Goal: Transaction & Acquisition: Purchase product/service

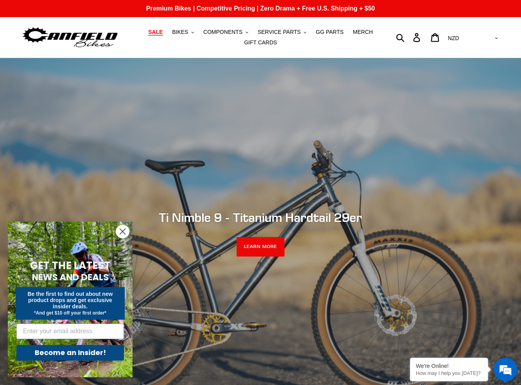
click at [162, 32] on span "SALE" at bounding box center [155, 32] width 14 height 7
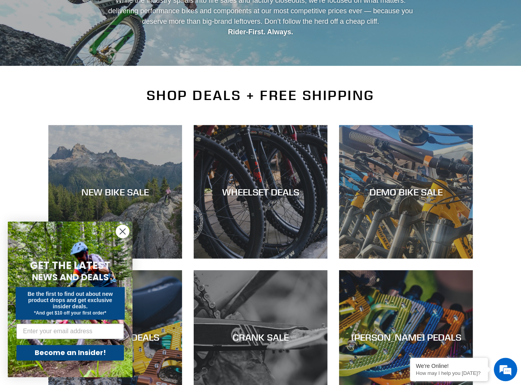
scroll to position [156, 0]
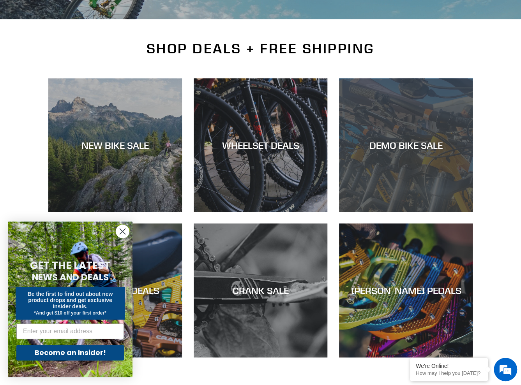
click at [385, 143] on div "DEMO BIKE SALE" at bounding box center [406, 144] width 134 height 11
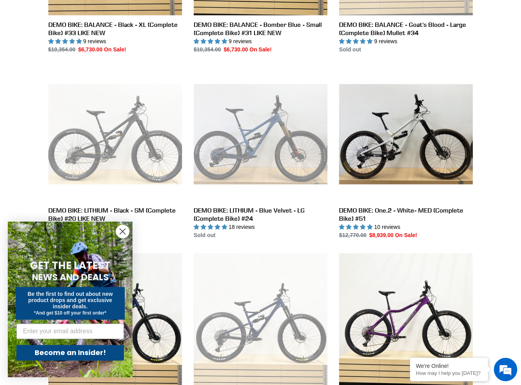
scroll to position [389, 0]
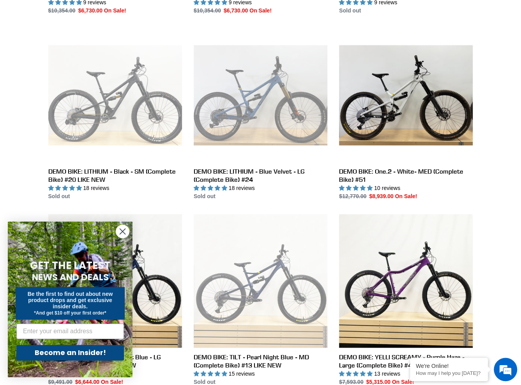
click at [123, 227] on circle "Close dialog" at bounding box center [122, 231] width 13 height 13
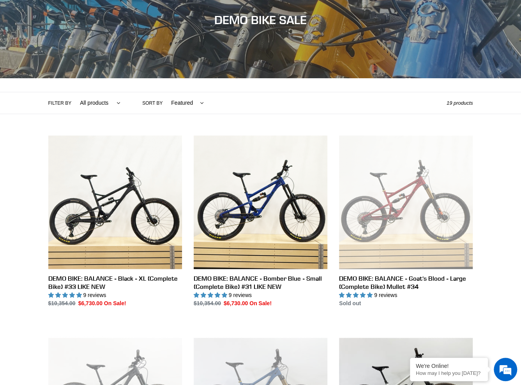
scroll to position [93, 0]
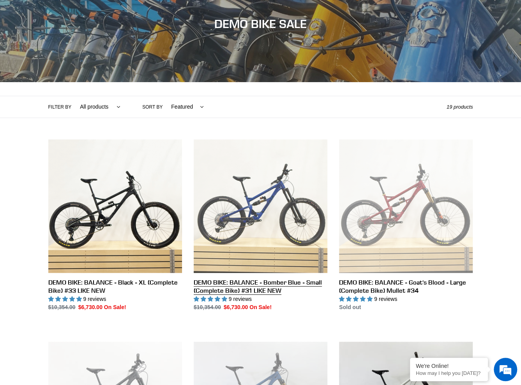
click at [247, 205] on link "DEMO BIKE: BALANCE - Bomber Blue - Small (Complete Bike) #31 LIKE NEW" at bounding box center [261, 225] width 134 height 172
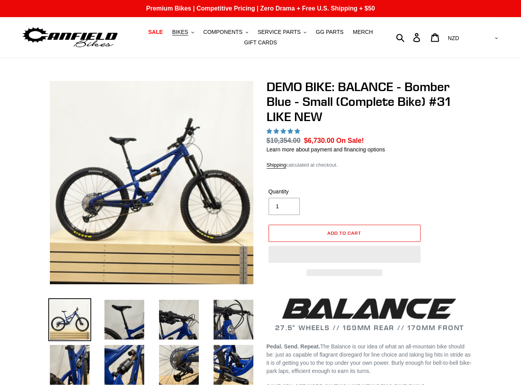
select select "highest-rating"
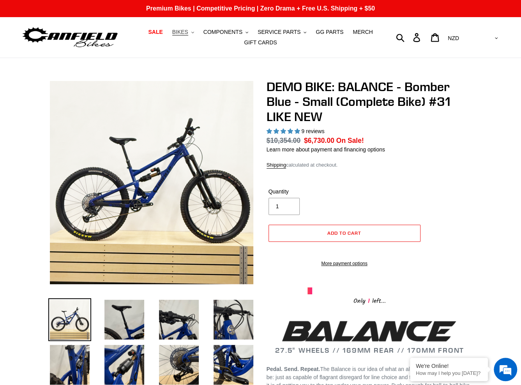
click at [188, 34] on span "BIKES" at bounding box center [180, 32] width 16 height 7
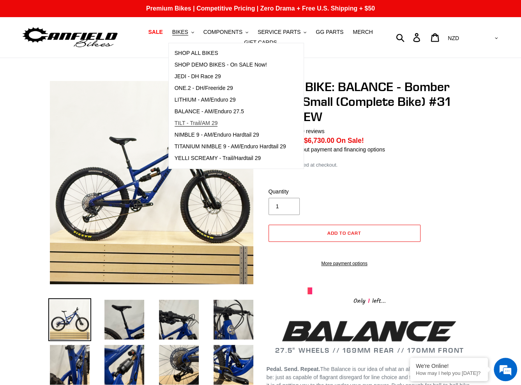
click at [218, 127] on span "TILT - Trail/AM 29" at bounding box center [195, 123] width 43 height 7
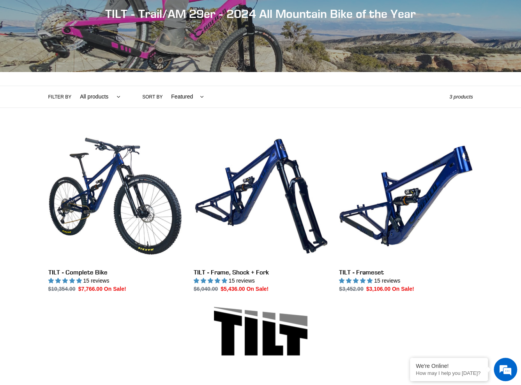
scroll to position [259, 0]
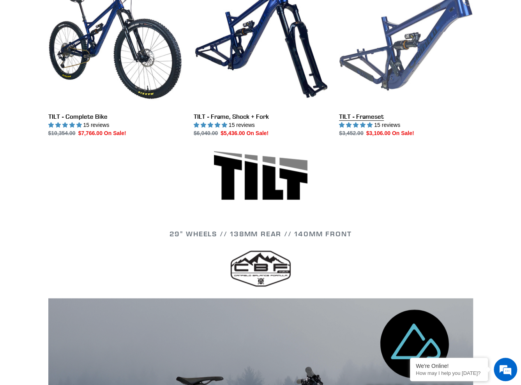
click at [412, 111] on link "TILT - Frameset" at bounding box center [406, 56] width 134 height 164
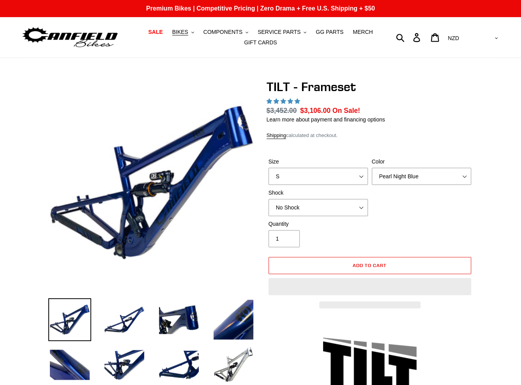
select select "highest-rating"
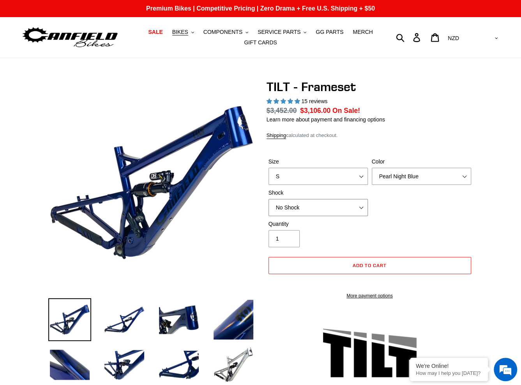
click at [357, 204] on select "No Shock Cane Creek DB Kitsuma Air RockShox Deluxe Ultimate Fox FLOAT X EXT Sto…" at bounding box center [317, 207] width 99 height 17
click at [268, 199] on select "No Shock Cane Creek DB Kitsuma Air RockShox Deluxe Ultimate Fox FLOAT X EXT Sto…" at bounding box center [317, 207] width 99 height 17
click at [353, 211] on select "No Shock Cane Creek DB Kitsuma Air RockShox Deluxe Ultimate Fox FLOAT X EXT Sto…" at bounding box center [317, 207] width 99 height 17
click at [268, 199] on select "No Shock Cane Creek DB Kitsuma Air RockShox Deluxe Ultimate Fox FLOAT X EXT Sto…" at bounding box center [317, 207] width 99 height 17
click at [350, 209] on select "No Shock Cane Creek DB Kitsuma Air RockShox Deluxe Ultimate Fox FLOAT X EXT Sto…" at bounding box center [317, 207] width 99 height 17
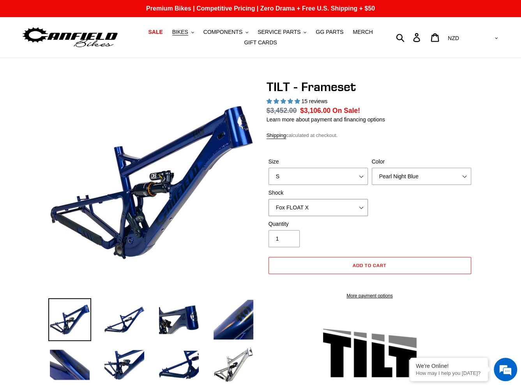
click at [268, 199] on select "No Shock Cane Creek DB Kitsuma Air RockShox Deluxe Ultimate Fox FLOAT X EXT Sto…" at bounding box center [317, 207] width 99 height 17
click at [347, 206] on select "No Shock Cane Creek DB Kitsuma Air RockShox Deluxe Ultimate Fox FLOAT X EXT Sto…" at bounding box center [317, 207] width 99 height 17
click at [268, 199] on select "No Shock Cane Creek DB Kitsuma Air RockShox Deluxe Ultimate Fox FLOAT X EXT Sto…" at bounding box center [317, 207] width 99 height 17
click at [331, 208] on select "No Shock Cane Creek DB Kitsuma Air RockShox Deluxe Ultimate Fox FLOAT X EXT Sto…" at bounding box center [317, 207] width 99 height 17
select select "RockShox Deluxe Ultimate"
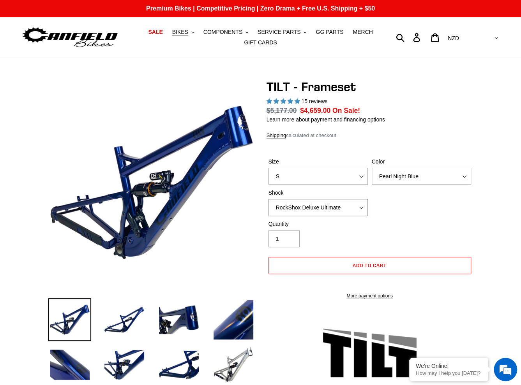
click at [268, 199] on select "No Shock Cane Creek DB Kitsuma Air RockShox Deluxe Ultimate Fox FLOAT X EXT Sto…" at bounding box center [317, 207] width 99 height 17
drag, startPoint x: 333, startPoint y: 236, endPoint x: 333, endPoint y: 187, distance: 48.3
click at [333, 236] on div "Quantity 1" at bounding box center [317, 233] width 103 height 27
click at [333, 173] on select "S M L XL" at bounding box center [317, 176] width 99 height 17
click at [398, 176] on select "Pearl Night Blue Stealth Silver" at bounding box center [420, 176] width 99 height 17
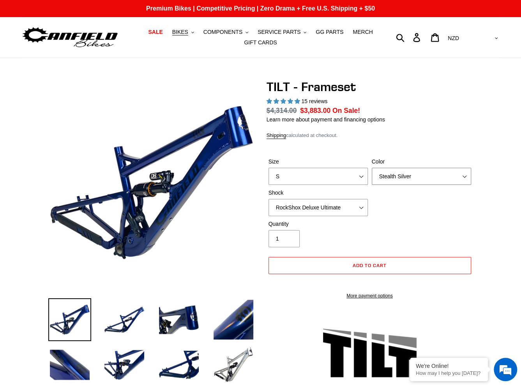
click at [371, 168] on select "Pearl Night Blue Stealth Silver" at bounding box center [420, 176] width 99 height 17
click at [397, 182] on select "Pearl Night Blue Stealth Silver" at bounding box center [420, 176] width 99 height 17
click at [371, 168] on select "Pearl Night Blue Stealth Silver" at bounding box center [420, 176] width 99 height 17
click at [396, 176] on select "Pearl Night Blue Stealth Silver" at bounding box center [420, 176] width 99 height 17
click at [371, 168] on select "Pearl Night Blue Stealth Silver" at bounding box center [420, 176] width 99 height 17
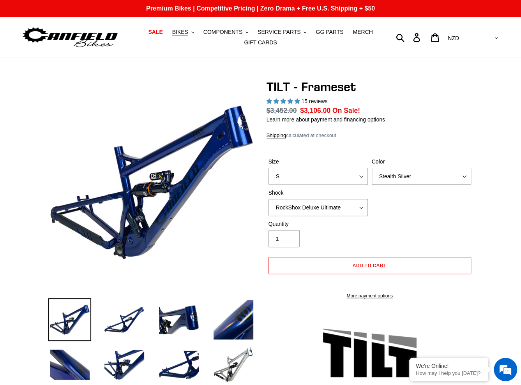
click at [397, 179] on select "Pearl Night Blue Stealth Silver" at bounding box center [420, 176] width 99 height 17
click at [371, 168] on select "Pearl Night Blue Stealth Silver" at bounding box center [420, 176] width 99 height 17
click at [377, 201] on div "Size S M L XL Color Pearl Night Blue Stealth Silver Shock No Shock Cane Creek D…" at bounding box center [369, 189] width 206 height 62
click at [389, 175] on select "Pearl Night Blue Stealth Silver" at bounding box center [420, 176] width 99 height 17
select select "Stealth Silver"
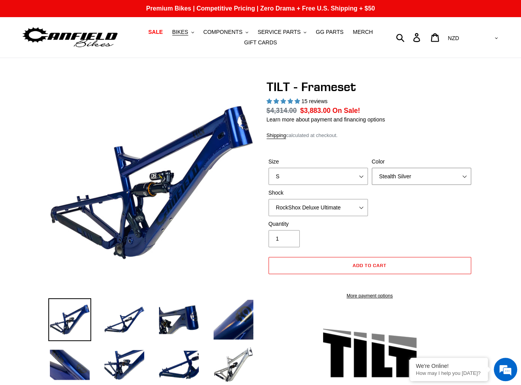
click at [371, 168] on select "Pearl Night Blue Stealth Silver" at bounding box center [420, 176] width 99 height 17
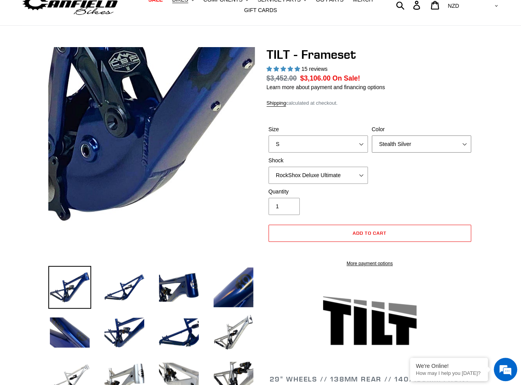
scroll to position [117, 0]
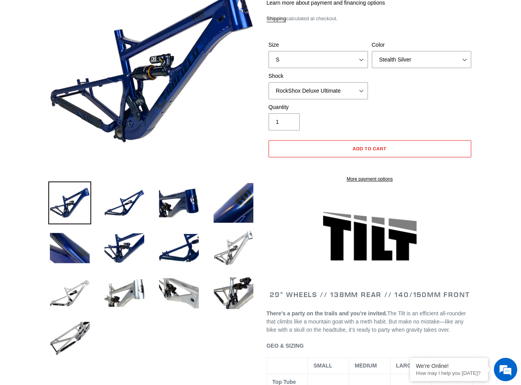
click at [231, 246] on img at bounding box center [233, 248] width 43 height 43
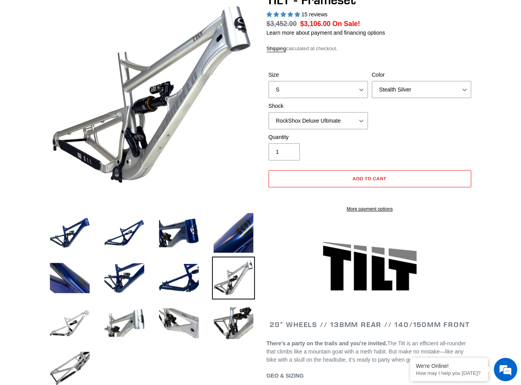
scroll to position [39, 0]
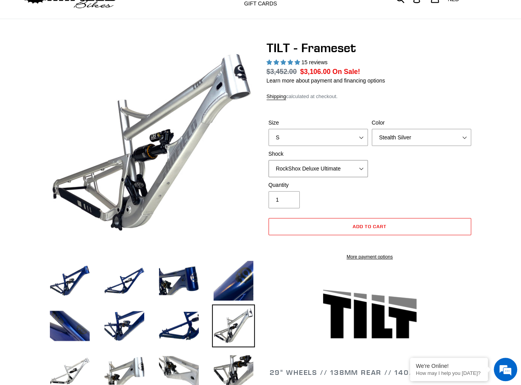
drag, startPoint x: 315, startPoint y: 163, endPoint x: 314, endPoint y: 167, distance: 4.4
click at [315, 164] on select "No Shock Cane Creek DB Kitsuma Air RockShox Deluxe Ultimate Fox FLOAT X EXT Sto…" at bounding box center [317, 168] width 99 height 17
click at [268, 160] on select "No Shock Cane Creek DB Kitsuma Air RockShox Deluxe Ultimate Fox FLOAT X EXT Sto…" at bounding box center [317, 168] width 99 height 17
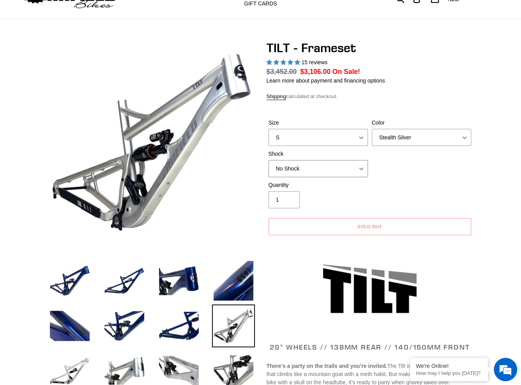
click at [328, 170] on select "No Shock Cane Creek DB Kitsuma Air RockShox Deluxe Ultimate Fox FLOAT X EXT Sto…" at bounding box center [317, 168] width 99 height 17
select select "RockShox Deluxe Ultimate"
click at [268, 160] on select "No Shock Cane Creek DB Kitsuma Air RockShox Deluxe Ultimate Fox FLOAT X EXT Sto…" at bounding box center [317, 168] width 99 height 17
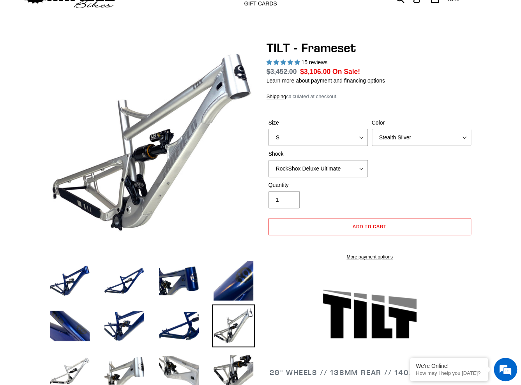
click at [387, 189] on div "Quantity 1" at bounding box center [369, 196] width 206 height 31
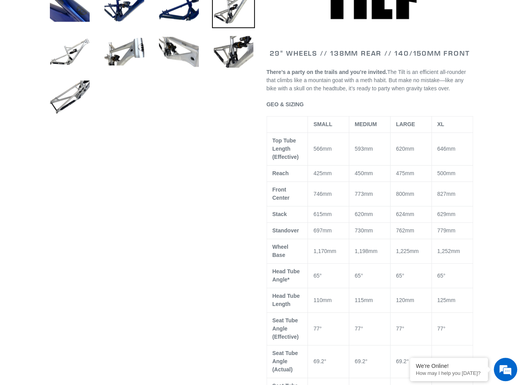
scroll to position [428, 0]
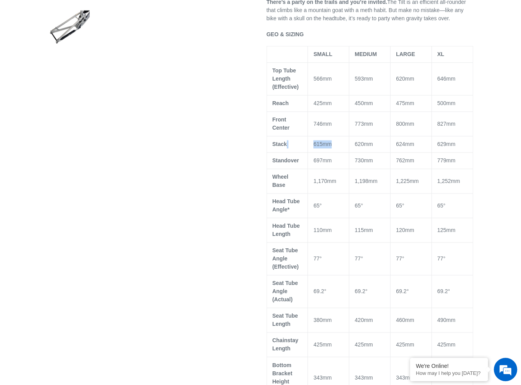
drag, startPoint x: 328, startPoint y: 153, endPoint x: 301, endPoint y: 150, distance: 26.7
click at [301, 150] on tr "Stack 615mm 620mm 624mm 629mm" at bounding box center [369, 144] width 206 height 16
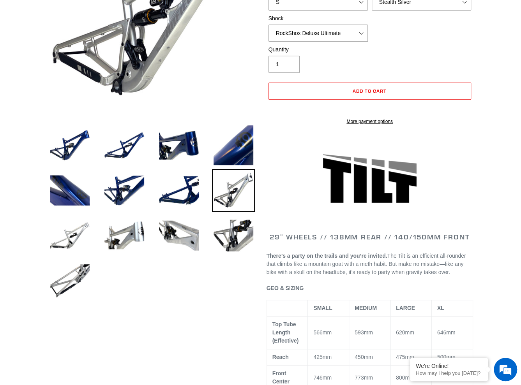
scroll to position [0, 0]
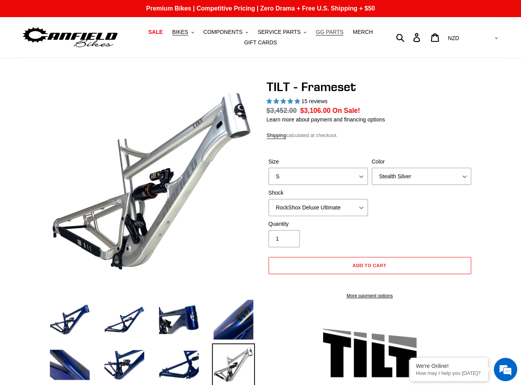
click at [330, 31] on span "GG PARTS" at bounding box center [329, 32] width 28 height 7
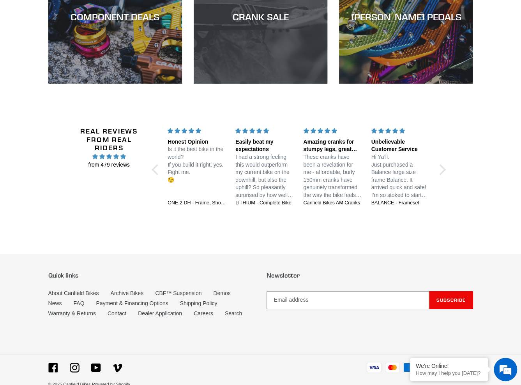
scroll to position [1202, 0]
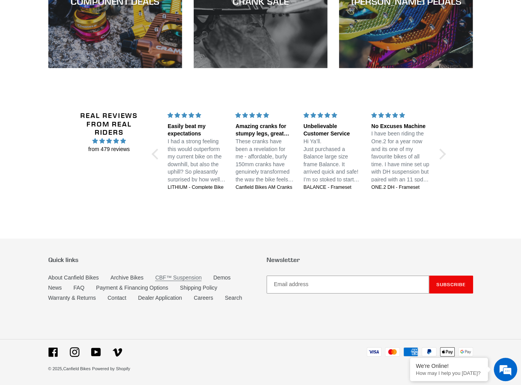
click at [169, 275] on link "CBF™ Suspension" at bounding box center [178, 278] width 46 height 7
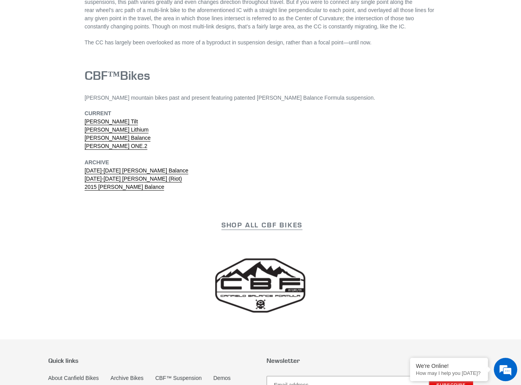
scroll to position [2468, 0]
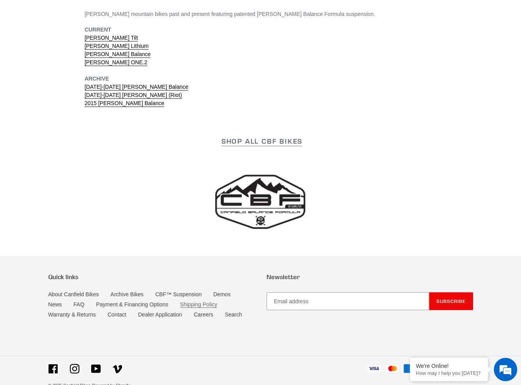
click at [185, 301] on link "Shipping Policy" at bounding box center [198, 304] width 37 height 7
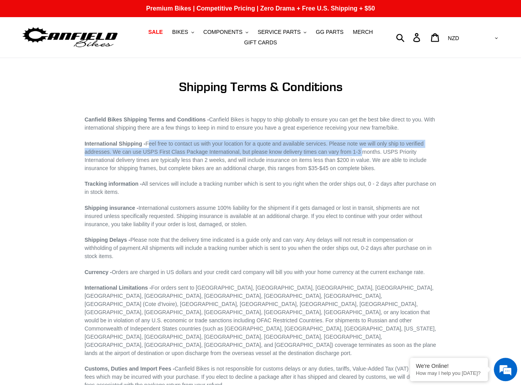
drag, startPoint x: 150, startPoint y: 145, endPoint x: 353, endPoint y: 154, distance: 203.4
click at [353, 154] on span "International Shipping - Feel free to contact us with your location for a quote…" at bounding box center [255, 156] width 342 height 31
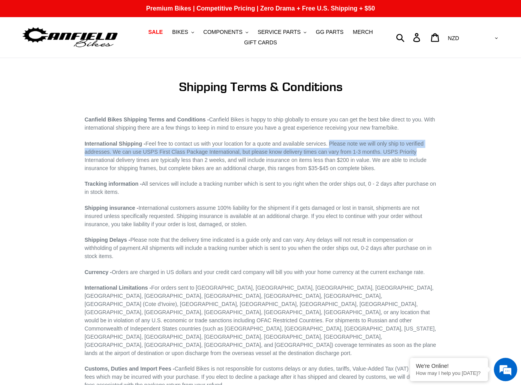
drag, startPoint x: 331, startPoint y: 146, endPoint x: 416, endPoint y: 153, distance: 85.5
click at [416, 153] on p "International Shipping - Feel free to contact us with your location for a quote…" at bounding box center [260, 156] width 352 height 33
click at [119, 156] on p "International Shipping - Feel free to contact us with your location for a quote…" at bounding box center [260, 156] width 352 height 33
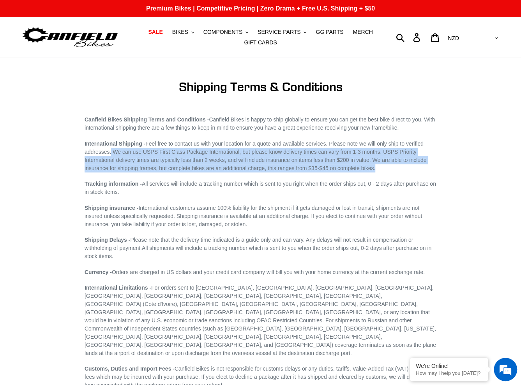
drag, startPoint x: 109, startPoint y: 155, endPoint x: 374, endPoint y: 168, distance: 265.1
click at [374, 168] on p "International Shipping - Feel free to contact us with your location for a quote…" at bounding box center [260, 156] width 352 height 33
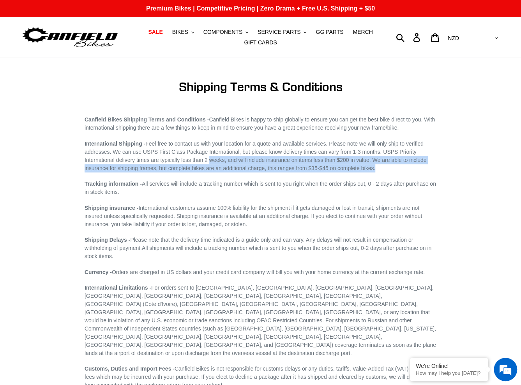
drag, startPoint x: 374, startPoint y: 168, endPoint x: 219, endPoint y: 160, distance: 155.2
click at [219, 160] on p "International Shipping - Feel free to contact us with your location for a quote…" at bounding box center [260, 156] width 352 height 33
click at [219, 160] on span "International Shipping - Feel free to contact us with your location for a quote…" at bounding box center [255, 156] width 342 height 31
drag, startPoint x: 87, startPoint y: 162, endPoint x: 375, endPoint y: 169, distance: 288.6
click at [375, 169] on p "International Shipping - Feel free to contact us with your location for a quote…" at bounding box center [260, 156] width 352 height 33
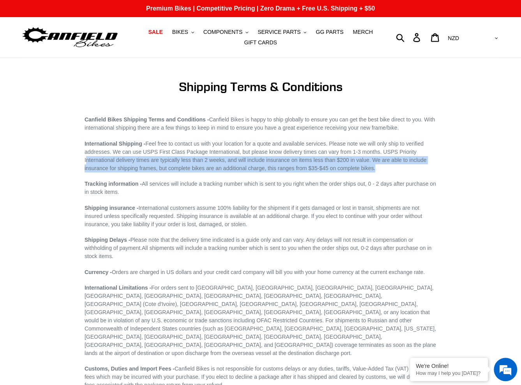
click at [375, 169] on p "International Shipping - Feel free to contact us with your location for a quote…" at bounding box center [260, 156] width 352 height 33
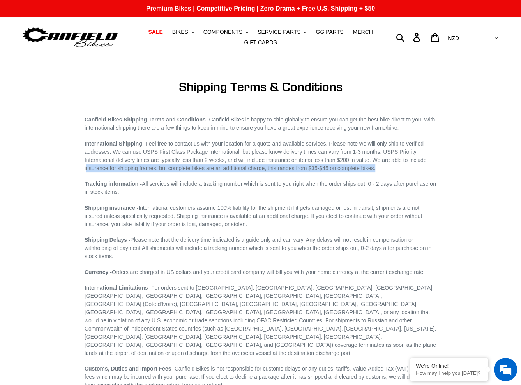
drag, startPoint x: 381, startPoint y: 169, endPoint x: 85, endPoint y: 169, distance: 296.3
click at [85, 169] on p "International Shipping - Feel free to contact us with your location for a quote…" at bounding box center [260, 156] width 352 height 33
click at [85, 169] on span "International Shipping - Feel free to contact us with your location for a quote…" at bounding box center [255, 156] width 342 height 31
drag, startPoint x: 85, startPoint y: 169, endPoint x: 360, endPoint y: 169, distance: 274.9
click at [360, 169] on span "International Shipping - Feel free to contact us with your location for a quote…" at bounding box center [255, 156] width 342 height 31
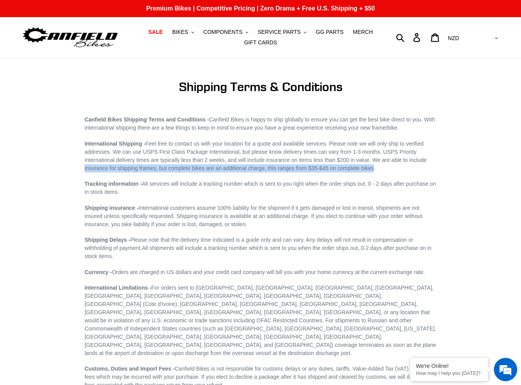
click at [360, 169] on span "International Shipping - Feel free to contact us with your location for a quote…" at bounding box center [255, 156] width 342 height 31
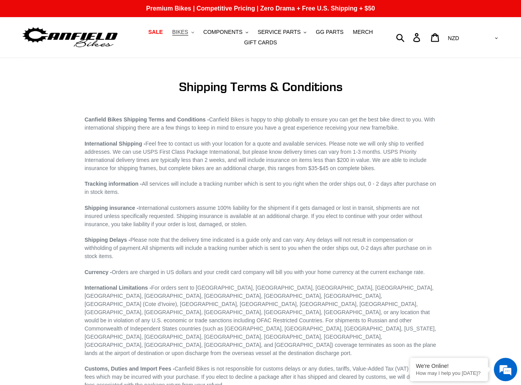
click at [186, 33] on span "BIKES" at bounding box center [180, 32] width 16 height 7
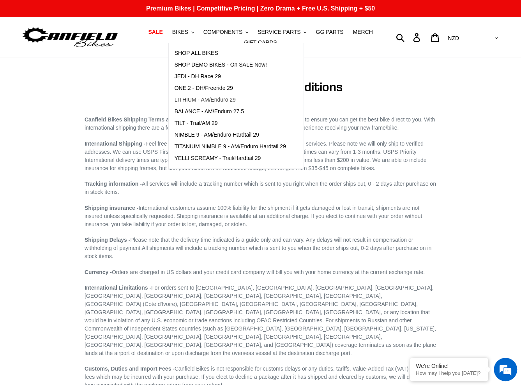
click at [205, 105] on link "LITHIUM - AM/Enduro 29" at bounding box center [230, 100] width 123 height 12
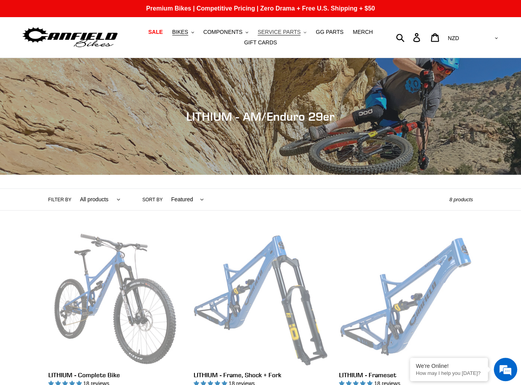
click at [285, 30] on span "SERVICE PARTS" at bounding box center [278, 32] width 43 height 7
click at [235, 30] on span "COMPONENTS" at bounding box center [222, 32] width 39 height 7
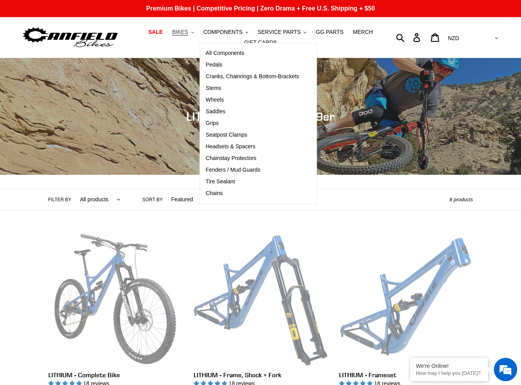
click at [185, 32] on span "BIKES" at bounding box center [180, 32] width 16 height 7
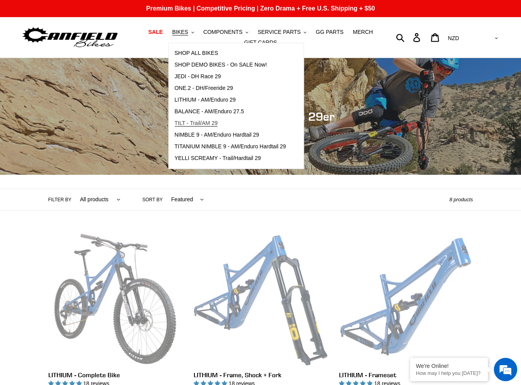
click at [213, 121] on span "TILT - Trail/AM 29" at bounding box center [195, 123] width 43 height 7
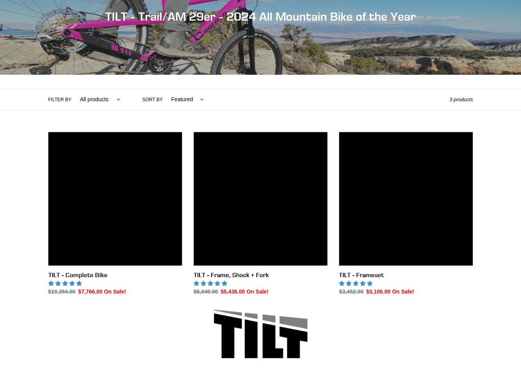
scroll to position [156, 0]
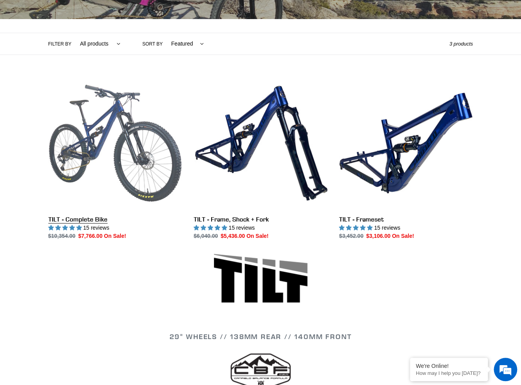
click at [90, 221] on link "TILT - Complete Bike" at bounding box center [115, 158] width 134 height 164
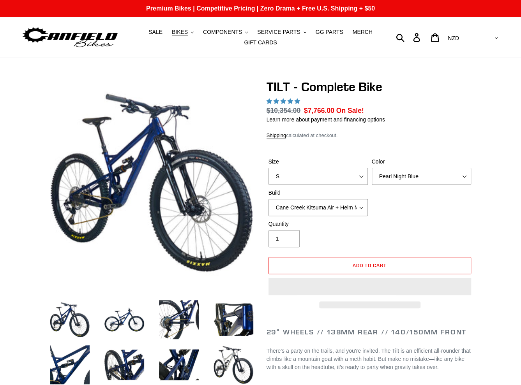
select select "highest-rating"
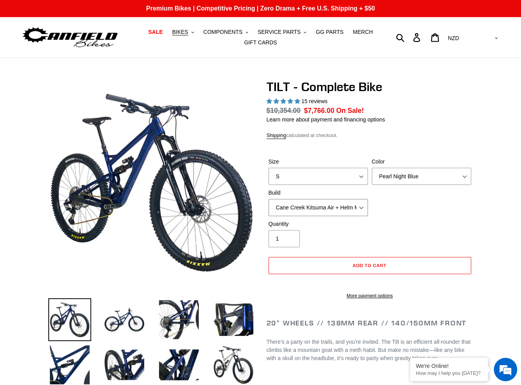
click at [355, 214] on select "Cane Creek Kitsuma Air + Helm MKII 140 + SRAM GX Cane Creek Kitsuma Air + Helm …" at bounding box center [317, 207] width 99 height 17
click at [268, 199] on select "Cane Creek Kitsuma Air + Helm MKII 140 + SRAM GX Cane Creek Kitsuma Air + Helm …" at bounding box center [317, 207] width 99 height 17
click at [355, 212] on select "Cane Creek Kitsuma Air + Helm MKII 140 + SRAM GX Cane Creek Kitsuma Air + Helm …" at bounding box center [317, 207] width 99 height 17
click at [268, 199] on select "Cane Creek Kitsuma Air + Helm MKII 140 + SRAM GX Cane Creek Kitsuma Air + Helm …" at bounding box center [317, 207] width 99 height 17
click at [352, 211] on select "Cane Creek Kitsuma Air + Helm MKII 140 + SRAM GX Cane Creek Kitsuma Air + Helm …" at bounding box center [317, 207] width 99 height 17
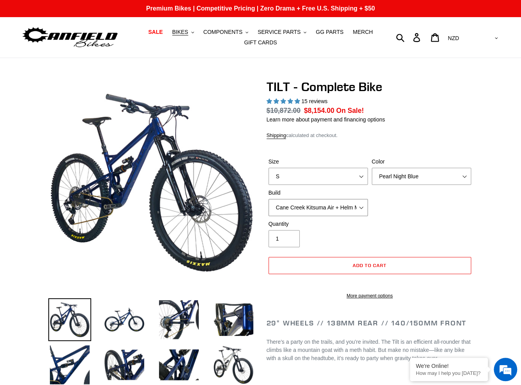
click at [268, 199] on select "Cane Creek Kitsuma Air + Helm MKII 140 + SRAM GX Cane Creek Kitsuma Air + Helm …" at bounding box center [317, 207] width 99 height 17
click at [352, 208] on select "Cane Creek Kitsuma Air + Helm MKII 140 + SRAM GX Cane Creek Kitsuma Air + Helm …" at bounding box center [317, 207] width 99 height 17
click at [268, 199] on select "Cane Creek Kitsuma Air + Helm MKII 140 + SRAM GX Cane Creek Kitsuma Air + Helm …" at bounding box center [317, 207] width 99 height 17
click at [352, 205] on select "Cane Creek Kitsuma Air + Helm MKII 140 + SRAM GX Cane Creek Kitsuma Air + Helm …" at bounding box center [317, 207] width 99 height 17
select select "RockShox SD ULT + Pike ULT 140 + SRAM GX"
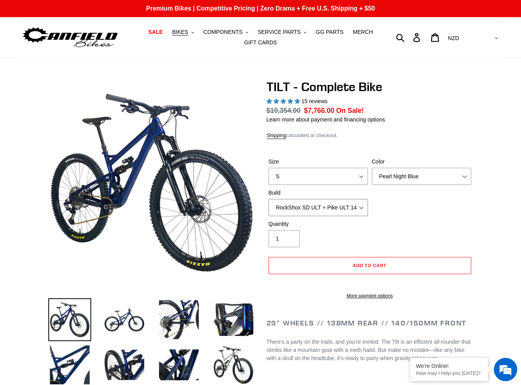
click at [268, 199] on select "Cane Creek Kitsuma Air + Helm MKII 140 + SRAM GX Cane Creek Kitsuma Air + Helm …" at bounding box center [317, 207] width 99 height 17
click at [392, 180] on select "Pearl Night Blue Stealth Silver Raw" at bounding box center [420, 176] width 99 height 17
click at [371, 168] on select "Pearl Night Blue Stealth Silver Raw" at bounding box center [420, 176] width 99 height 17
click at [395, 178] on select "Pearl Night Blue Stealth Silver Raw" at bounding box center [420, 176] width 99 height 17
select select "Raw"
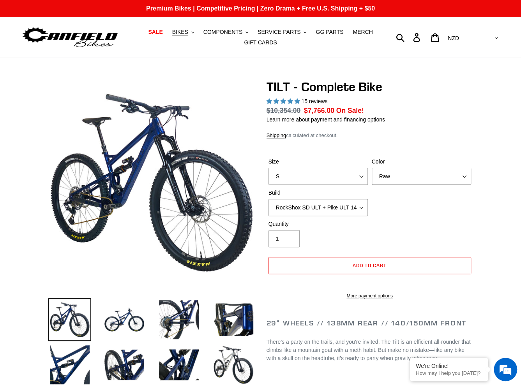
click at [371, 168] on select "Pearl Night Blue Stealth Silver Raw" at bounding box center [420, 176] width 99 height 17
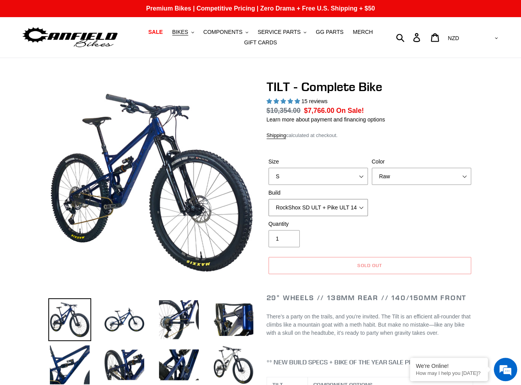
click at [364, 211] on select "Cane Creek Kitsuma Air + Helm MKII 140 + SRAM GX Cane Creek Kitsuma Air + Helm …" at bounding box center [317, 207] width 99 height 17
click at [268, 199] on select "Cane Creek Kitsuma Air + Helm MKII 140 + SRAM GX Cane Creek Kitsuma Air + Helm …" at bounding box center [317, 207] width 99 height 17
drag, startPoint x: 355, startPoint y: 210, endPoint x: 355, endPoint y: 215, distance: 5.5
click at [355, 210] on select "Cane Creek Kitsuma Air + Helm MKII 140 + SRAM GX Cane Creek Kitsuma Air + Helm …" at bounding box center [317, 207] width 99 height 17
click at [268, 199] on select "Cane Creek Kitsuma Air + Helm MKII 140 + SRAM GX Cane Creek Kitsuma Air + Helm …" at bounding box center [317, 207] width 99 height 17
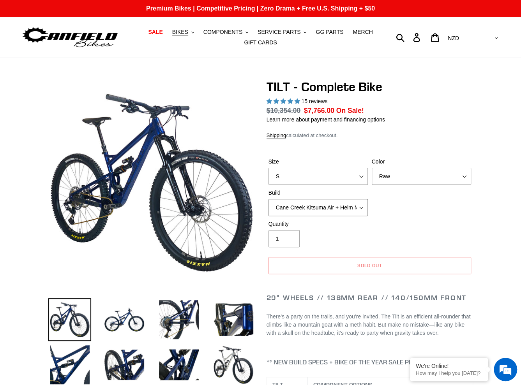
drag, startPoint x: 354, startPoint y: 210, endPoint x: 354, endPoint y: 215, distance: 5.1
click at [354, 211] on select "Cane Creek Kitsuma Air + Helm MKII 140 + SRAM GX Cane Creek Kitsuma Air + Helm …" at bounding box center [317, 207] width 99 height 17
click at [268, 199] on select "Cane Creek Kitsuma Air + Helm MKII 140 + SRAM GX Cane Creek Kitsuma Air + Helm …" at bounding box center [317, 207] width 99 height 17
drag, startPoint x: 352, startPoint y: 207, endPoint x: 353, endPoint y: 216, distance: 9.0
click at [353, 216] on div "Size S M L Color Pearl Night Blue Stealth Silver Raw Build Cane Creek Kitsuma A…" at bounding box center [369, 189] width 206 height 62
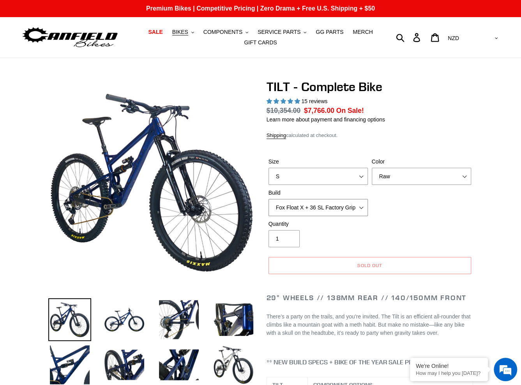
click at [268, 199] on select "Cane Creek Kitsuma Air + Helm MKII 140 + SRAM GX Cane Creek Kitsuma Air + Helm …" at bounding box center [317, 207] width 99 height 17
click at [345, 211] on select "Cane Creek Kitsuma Air + Helm MKII 140 + SRAM GX Cane Creek Kitsuma Air + Helm …" at bounding box center [317, 207] width 99 height 17
select select "RockShox SD ULT + Pike ULT 140 + SRAM XO"
click at [268, 199] on select "Cane Creek Kitsuma Air + Helm MKII 140 + SRAM GX Cane Creek Kitsuma Air + Helm …" at bounding box center [317, 207] width 99 height 17
click at [333, 209] on select "Cane Creek Kitsuma Air + Helm MKII 140 + SRAM GX Cane Creek Kitsuma Air + Helm …" at bounding box center [317, 207] width 99 height 17
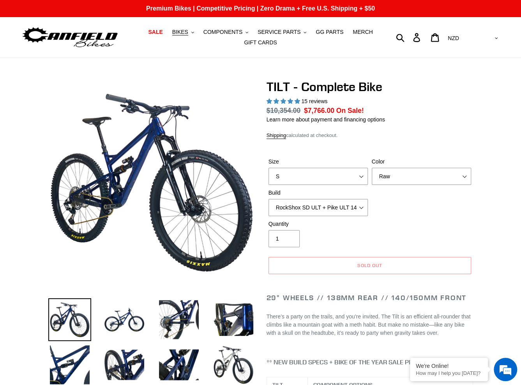
click at [348, 209] on select "Cane Creek Kitsuma Air + Helm MKII 140 + SRAM GX Cane Creek Kitsuma Air + Helm …" at bounding box center [317, 207] width 99 height 17
click at [406, 205] on div "Size S M L Color Pearl Night Blue Stealth Silver Raw Build Cane Creek Kitsuma A…" at bounding box center [369, 189] width 206 height 62
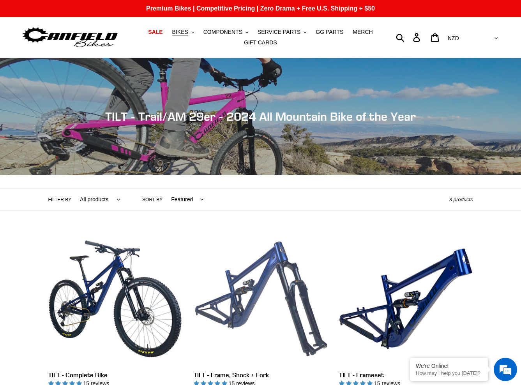
click at [281, 232] on link "TILT - Frame, Shock + Fork" at bounding box center [261, 314] width 134 height 164
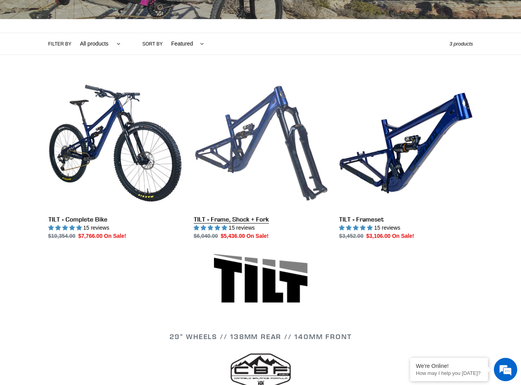
scroll to position [156, 0]
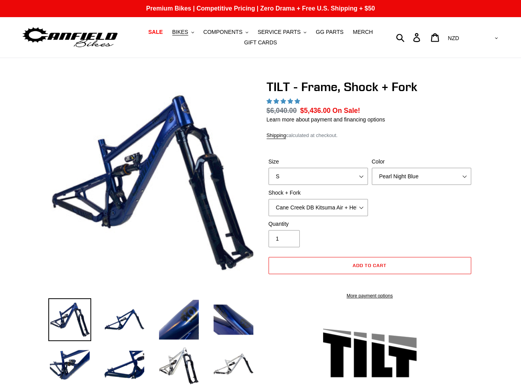
select select "highest-rating"
drag, startPoint x: 402, startPoint y: 179, endPoint x: 400, endPoint y: 183, distance: 4.4
click at [402, 179] on select "Pearl Night Blue" at bounding box center [420, 176] width 99 height 17
click at [380, 183] on select "Pearl Night Blue" at bounding box center [420, 176] width 99 height 17
click at [343, 208] on select "Cane Creek DB Kitsuma Air + Helm MKII 140mm Cane Creek DB Kitsuma Air + Fox 36 …" at bounding box center [317, 207] width 99 height 17
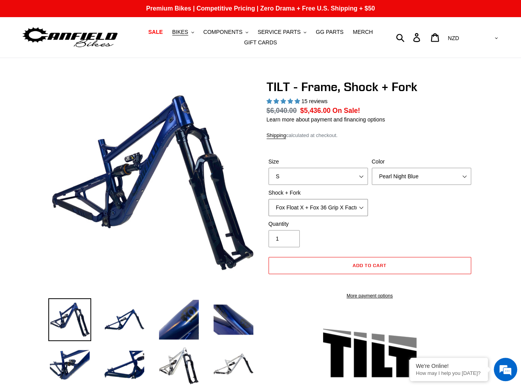
click at [268, 199] on select "Cane Creek DB Kitsuma Air + Helm MKII 140mm Cane Creek DB Kitsuma Air + Fox 36 …" at bounding box center [317, 207] width 99 height 17
click at [341, 207] on select "Cane Creek DB Kitsuma Air + Helm MKII 140mm Cane Creek DB Kitsuma Air + Fox 36 …" at bounding box center [317, 207] width 99 height 17
click at [268, 199] on select "Cane Creek DB Kitsuma Air + Helm MKII 140mm Cane Creek DB Kitsuma Air + Fox 36 …" at bounding box center [317, 207] width 99 height 17
click at [336, 205] on select "Cane Creek DB Kitsuma Air + Helm MKII 140mm Cane Creek DB Kitsuma Air + Fox 36 …" at bounding box center [317, 207] width 99 height 17
click at [268, 199] on select "Cane Creek DB Kitsuma Air + Helm MKII 140mm Cane Creek DB Kitsuma Air + Fox 36 …" at bounding box center [317, 207] width 99 height 17
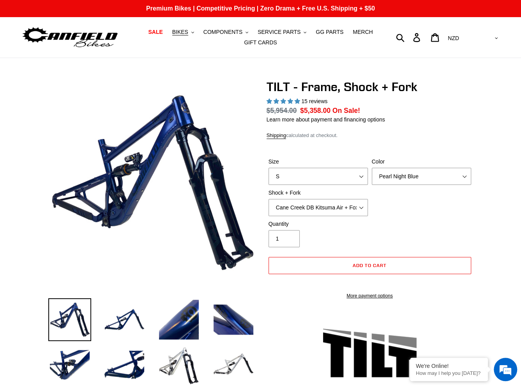
click at [338, 218] on div "Size S M L XL Color Pearl Night Blue Shock + Fork Cane Creek DB Kitsuma Air + H…" at bounding box center [369, 189] width 206 height 62
click at [339, 213] on select "Cane Creek DB Kitsuma Air + Helm MKII 140mm Cane Creek DB Kitsuma Air + Fox 36 …" at bounding box center [317, 207] width 99 height 17
click at [396, 204] on div "Size S M L XL Color Pearl Night Blue Shock + Fork Cane Creek DB Kitsuma Air + H…" at bounding box center [369, 189] width 206 height 62
click at [347, 209] on select "Cane Creek DB Kitsuma Air + Helm MKII 140mm Cane Creek DB Kitsuma Air + Fox 36 …" at bounding box center [317, 207] width 99 height 17
select select "Fox Float X + Fox 36 Grip X Factory 150mm"
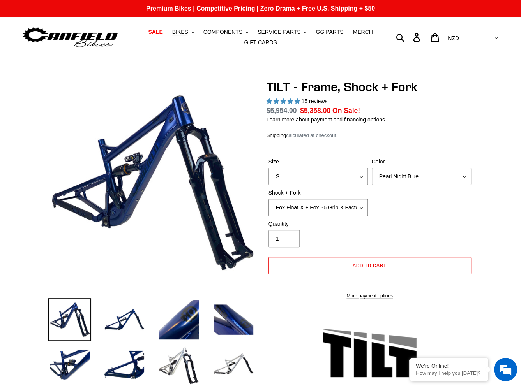
click at [268, 199] on select "Cane Creek DB Kitsuma Air + Helm MKII 140mm Cane Creek DB Kitsuma Air + Fox 36 …" at bounding box center [317, 207] width 99 height 17
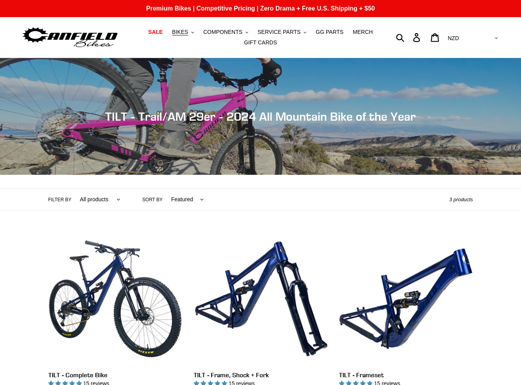
scroll to position [156, 0]
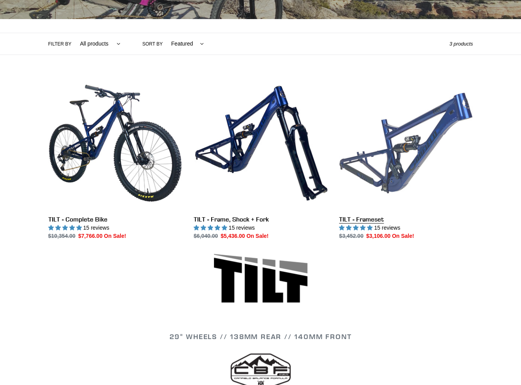
click at [431, 135] on link "TILT - Frameset" at bounding box center [406, 158] width 134 height 164
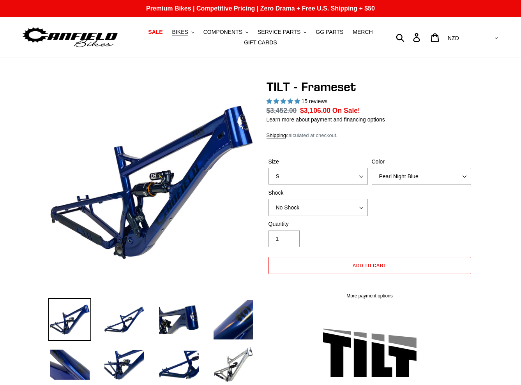
select select "highest-rating"
select select "Stealth Silver"
click at [371, 168] on select "Pearl Night Blue Stealth Silver" at bounding box center [420, 176] width 99 height 17
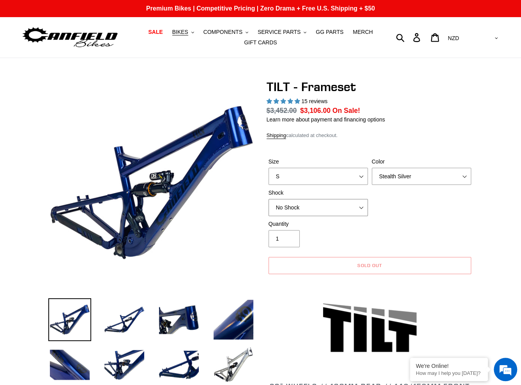
click at [359, 205] on select "No Shock Cane Creek DB Kitsuma Air RockShox Deluxe Ultimate Fox FLOAT X EXT Sto…" at bounding box center [317, 207] width 99 height 17
click at [406, 220] on div "Quantity 1" at bounding box center [369, 235] width 206 height 31
drag, startPoint x: 399, startPoint y: 204, endPoint x: 386, endPoint y: 204, distance: 12.9
click at [399, 204] on div "Size S M L XL Color Pearl Night Blue Stealth Silver Shock No Shock Cane Creek D…" at bounding box center [369, 189] width 206 height 62
click at [367, 204] on select "No Shock Cane Creek DB Kitsuma Air RockShox Deluxe Ultimate Fox FLOAT X EXT Sto…" at bounding box center [317, 207] width 99 height 17
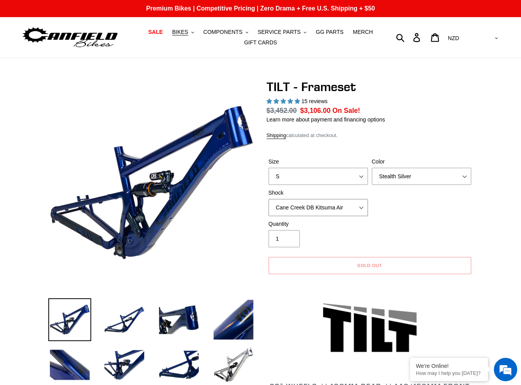
click at [268, 199] on select "No Shock Cane Creek DB Kitsuma Air RockShox Deluxe Ultimate Fox FLOAT X EXT Sto…" at bounding box center [317, 207] width 99 height 17
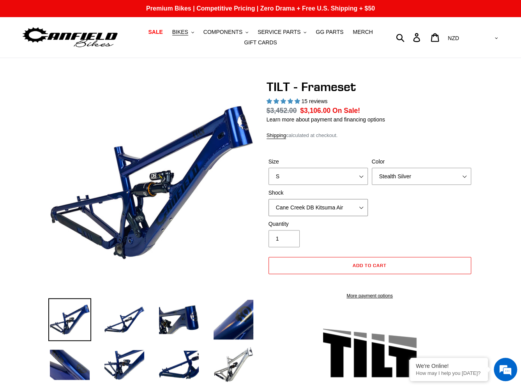
click at [356, 207] on select "No Shock Cane Creek DB Kitsuma Air RockShox Deluxe Ultimate Fox FLOAT X EXT Sto…" at bounding box center [317, 207] width 99 height 17
select select "RockShox Deluxe Ultimate"
click at [268, 199] on select "No Shock Cane Creek DB Kitsuma Air RockShox Deluxe Ultimate Fox FLOAT X EXT Sto…" at bounding box center [317, 207] width 99 height 17
click at [400, 209] on div "Size S M L XL Color Pearl Night Blue Stealth Silver Shock No Shock Cane Creek D…" at bounding box center [369, 189] width 206 height 62
click at [179, 360] on img at bounding box center [178, 364] width 43 height 43
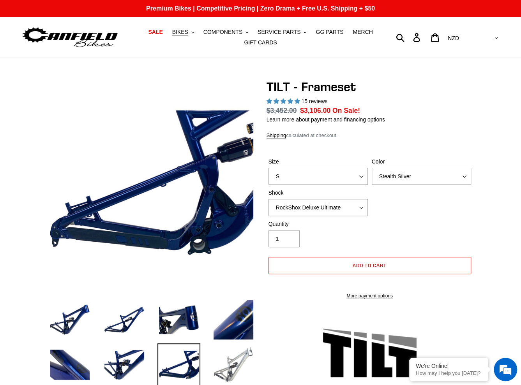
click at [241, 366] on img at bounding box center [233, 364] width 43 height 43
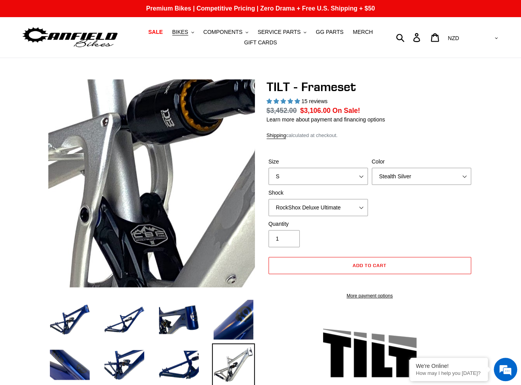
scroll to position [78, 0]
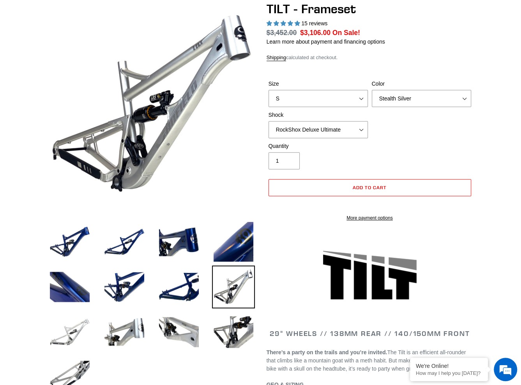
click at [72, 335] on img at bounding box center [69, 332] width 43 height 43
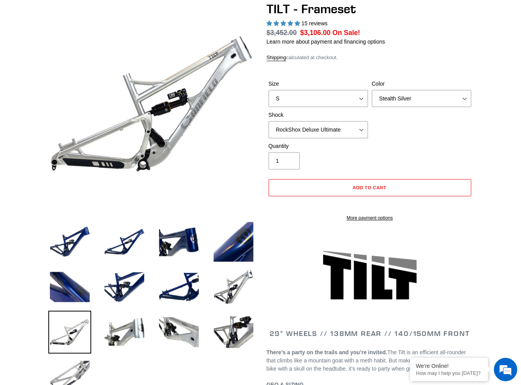
click at [73, 363] on img at bounding box center [69, 377] width 43 height 43
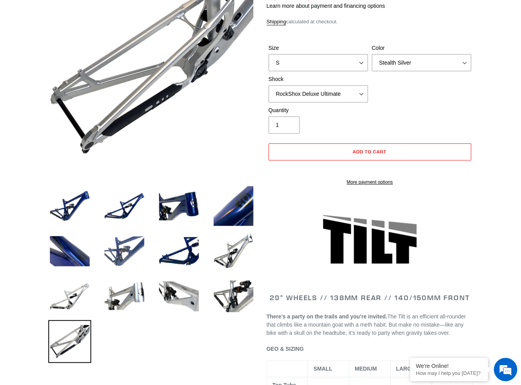
scroll to position [156, 0]
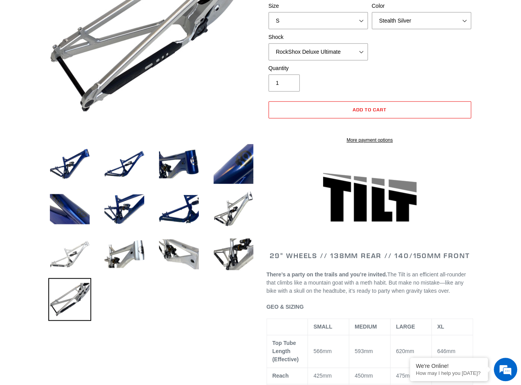
click at [79, 251] on img at bounding box center [69, 254] width 43 height 43
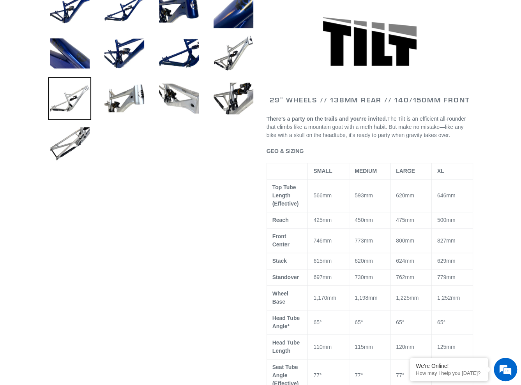
scroll to position [117, 0]
